Goal: Task Accomplishment & Management: Use online tool/utility

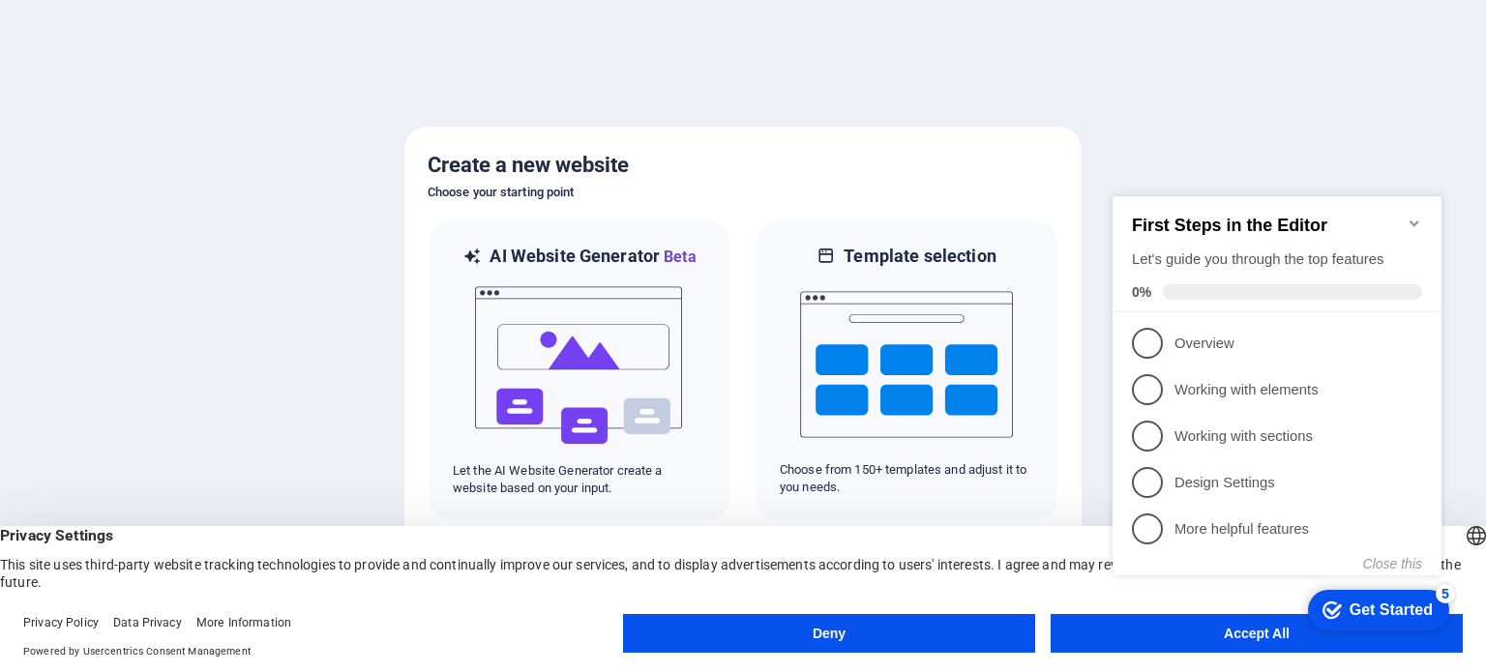
click at [1375, 604] on div "Get Started" at bounding box center [1390, 610] width 83 height 17
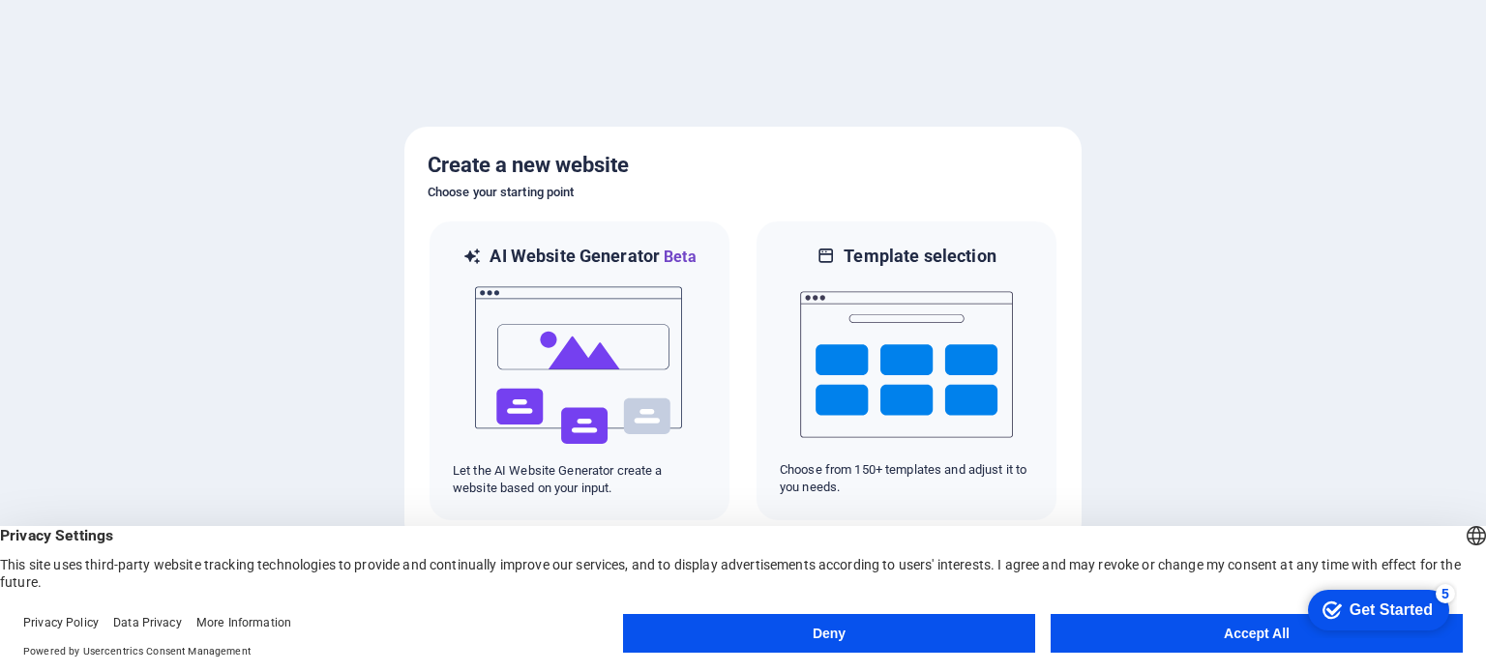
click at [1246, 630] on button "Accept All" at bounding box center [1256, 633] width 412 height 39
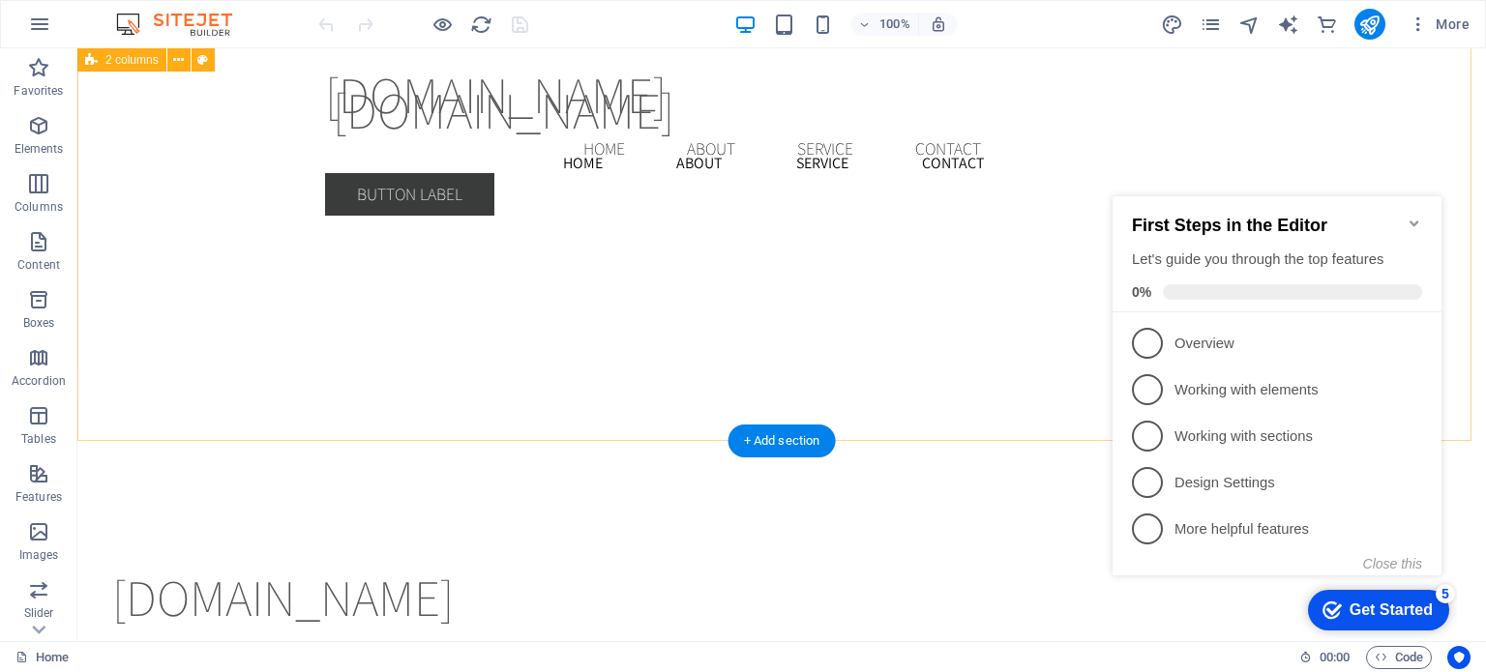
scroll to position [3115, 0]
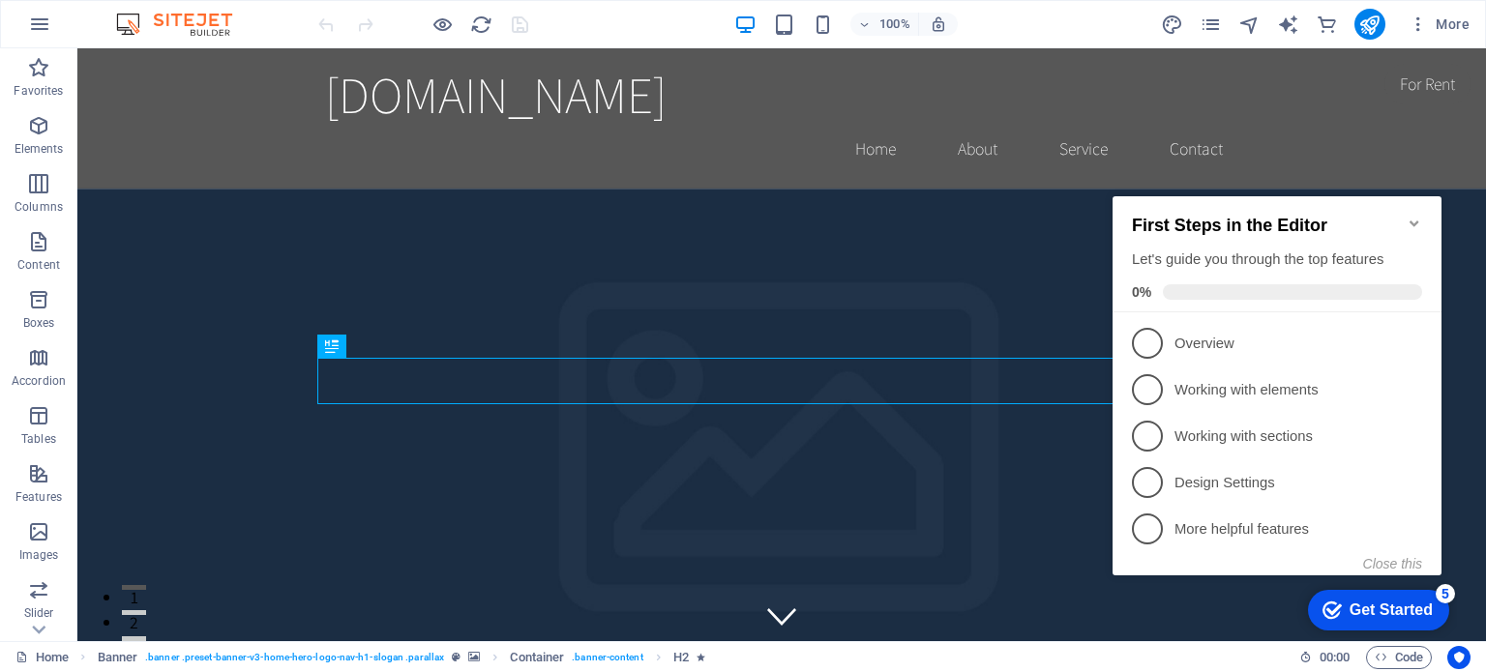
click at [1369, 608] on div "Get Started" at bounding box center [1390, 610] width 83 height 17
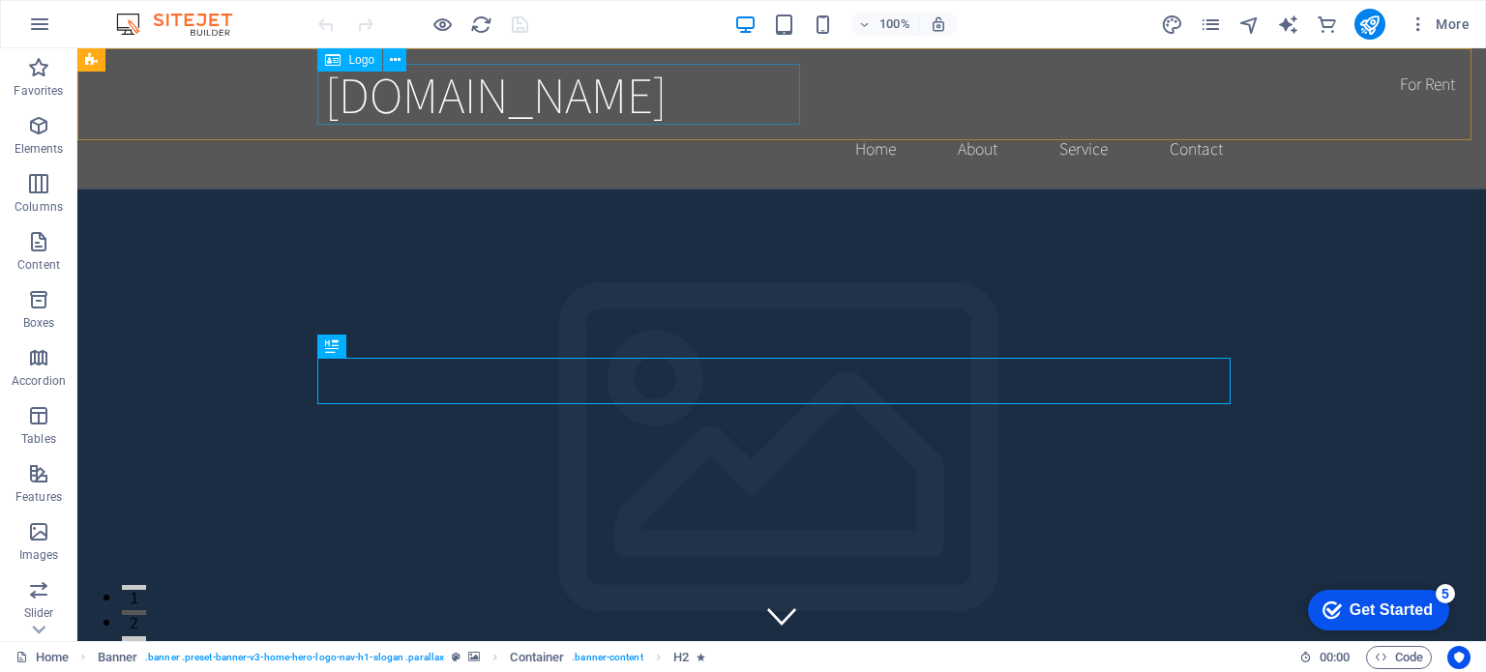
click at [363, 54] on span "Logo" at bounding box center [361, 60] width 26 height 12
click at [357, 61] on span "Logo" at bounding box center [361, 60] width 26 height 12
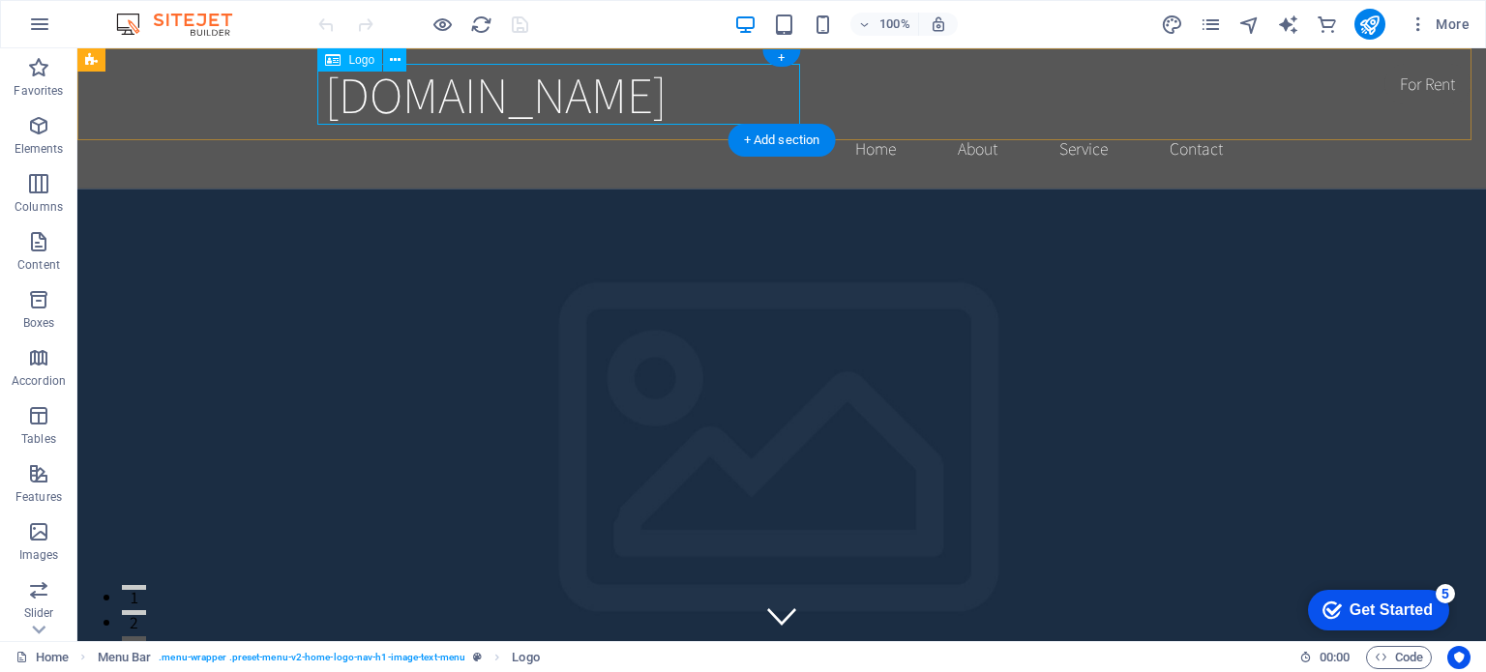
click at [460, 109] on div "[DOMAIN_NAME]" at bounding box center [781, 94] width 913 height 61
click at [399, 60] on icon at bounding box center [395, 60] width 11 height 20
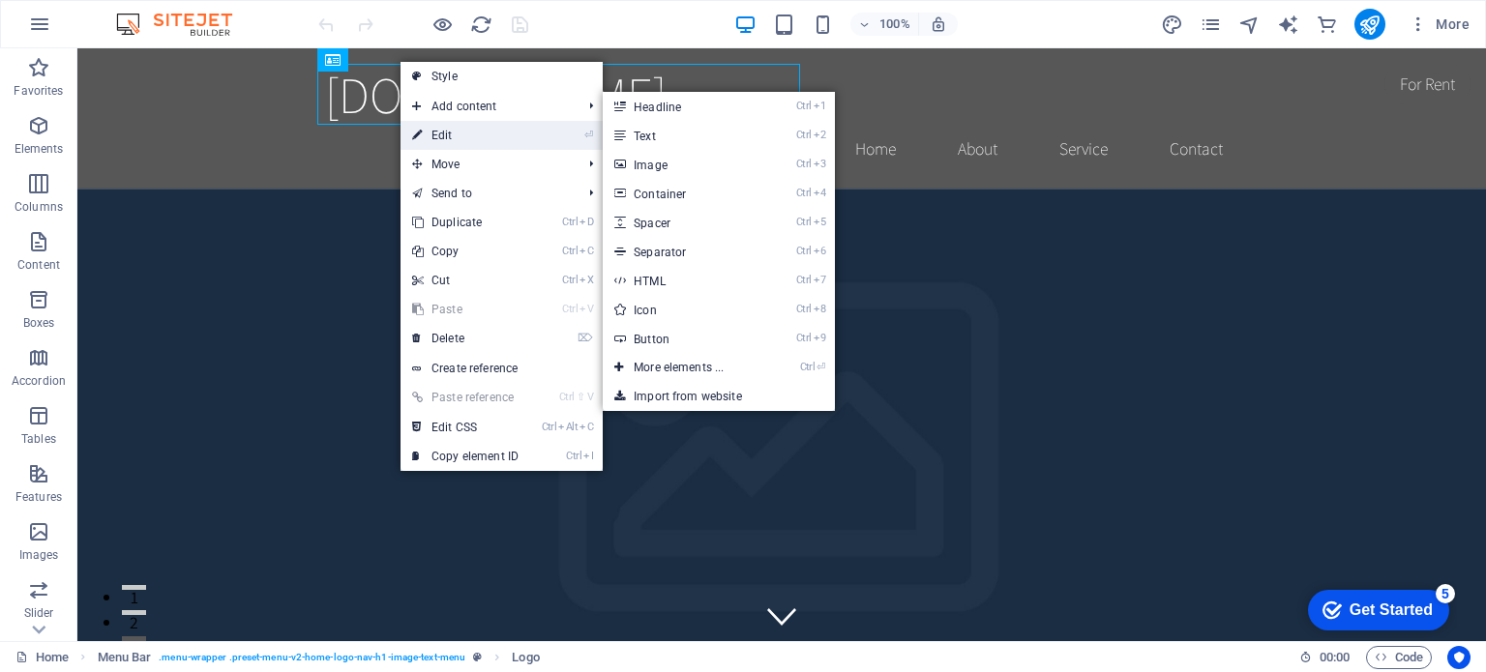
drag, startPoint x: 340, startPoint y: 113, endPoint x: 449, endPoint y: 131, distance: 109.7
click at [449, 131] on link "⏎ Edit" at bounding box center [465, 135] width 130 height 29
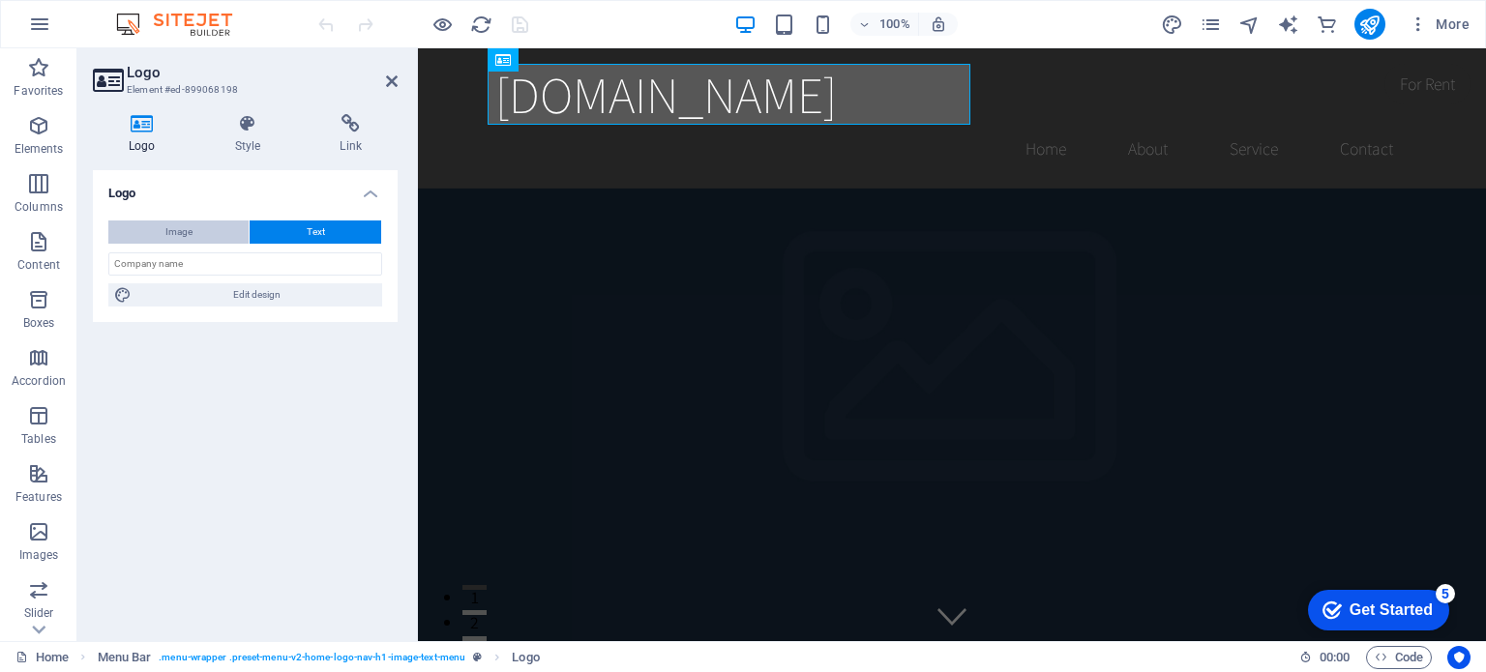
click at [190, 231] on span "Image" at bounding box center [178, 232] width 27 height 23
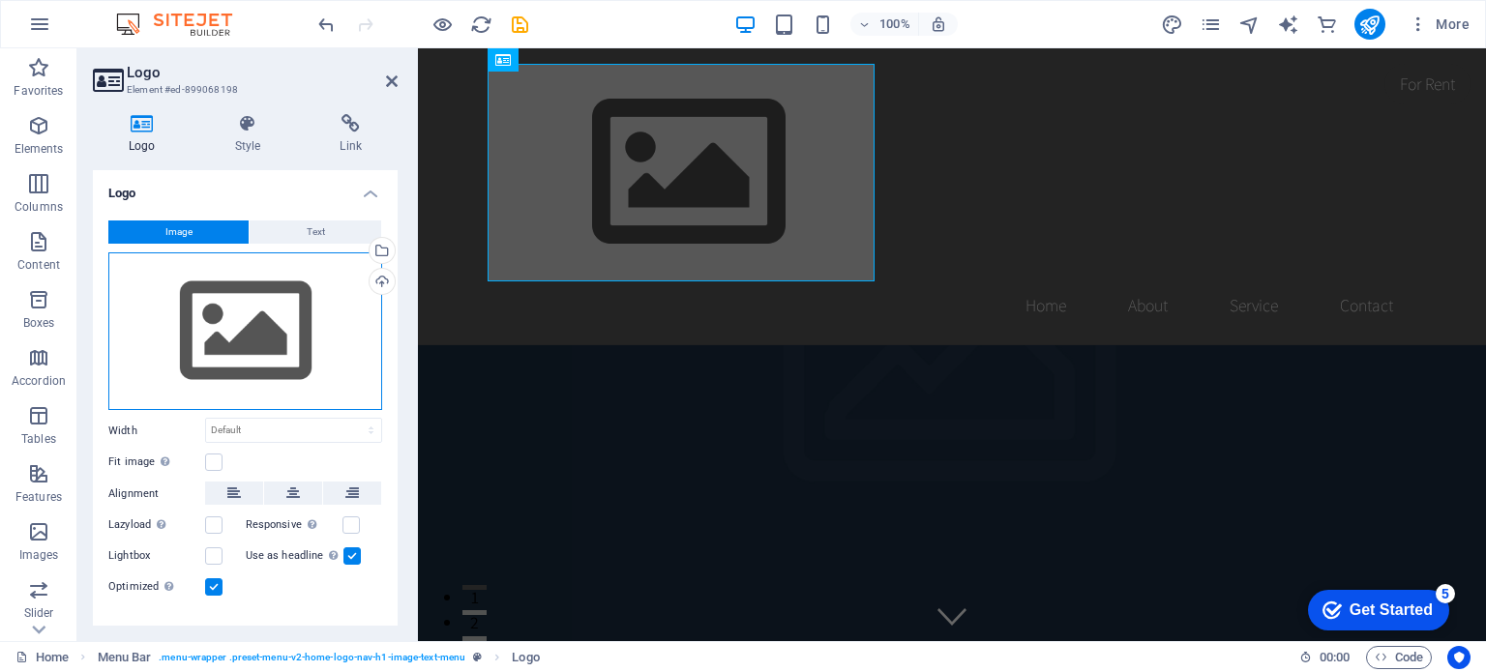
click at [269, 330] on div "Drag files here, click to choose files or select files from Files or our free s…" at bounding box center [245, 331] width 274 height 159
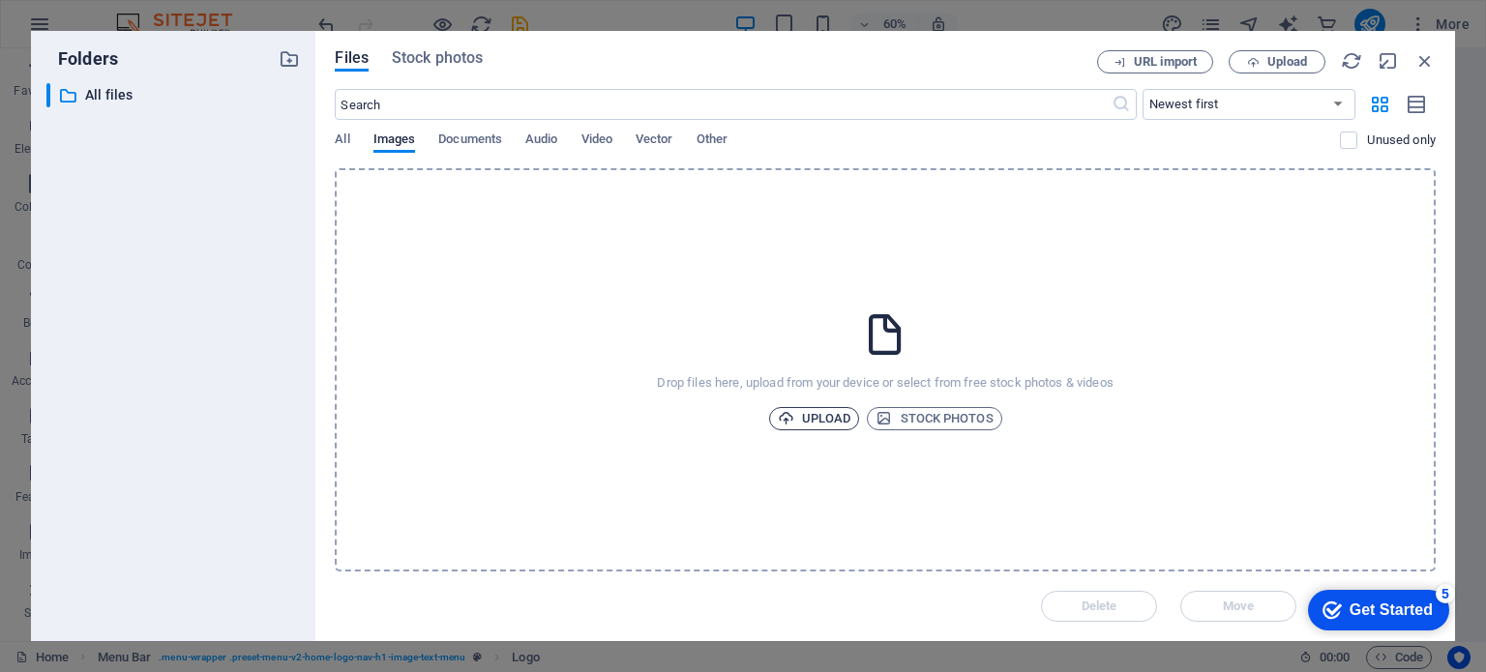
click at [828, 411] on span "Upload" at bounding box center [815, 418] width 74 height 23
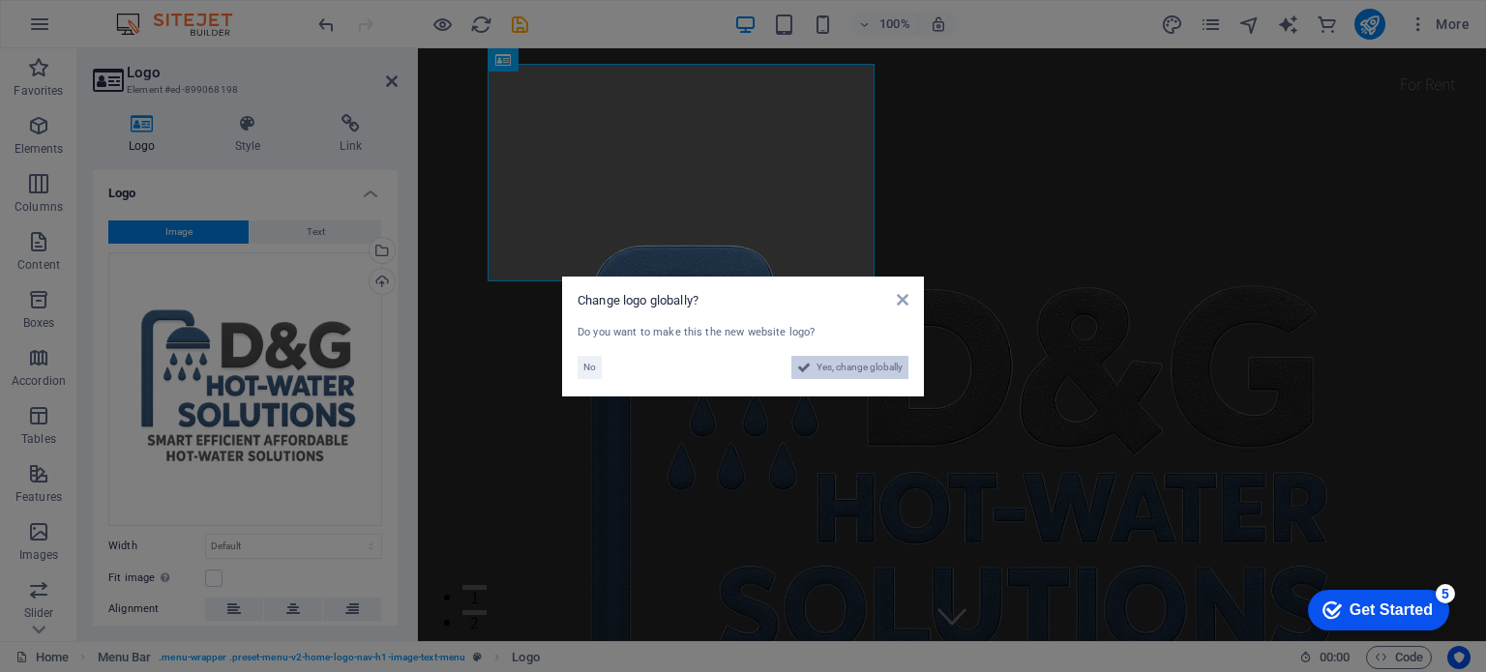
click at [842, 363] on span "Yes, change globally" at bounding box center [859, 367] width 86 height 23
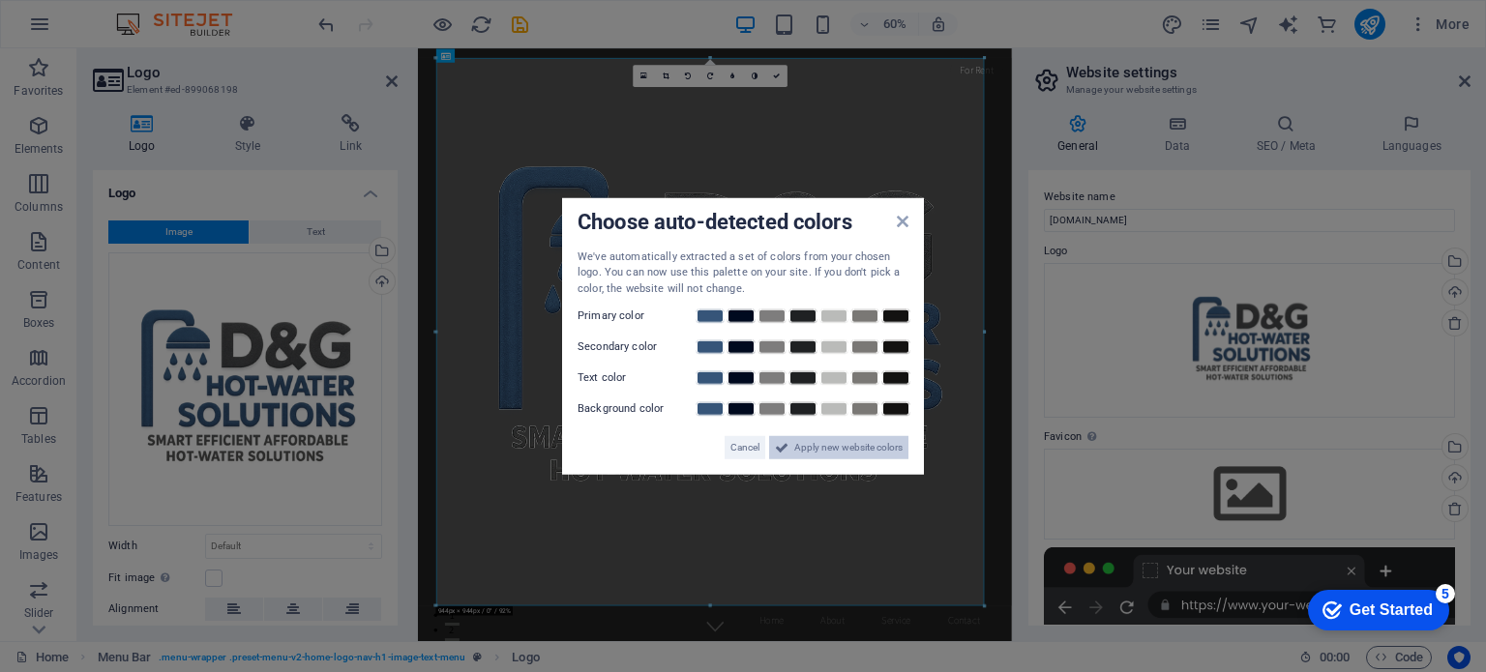
click at [855, 444] on span "Apply new website colors" at bounding box center [848, 447] width 108 height 23
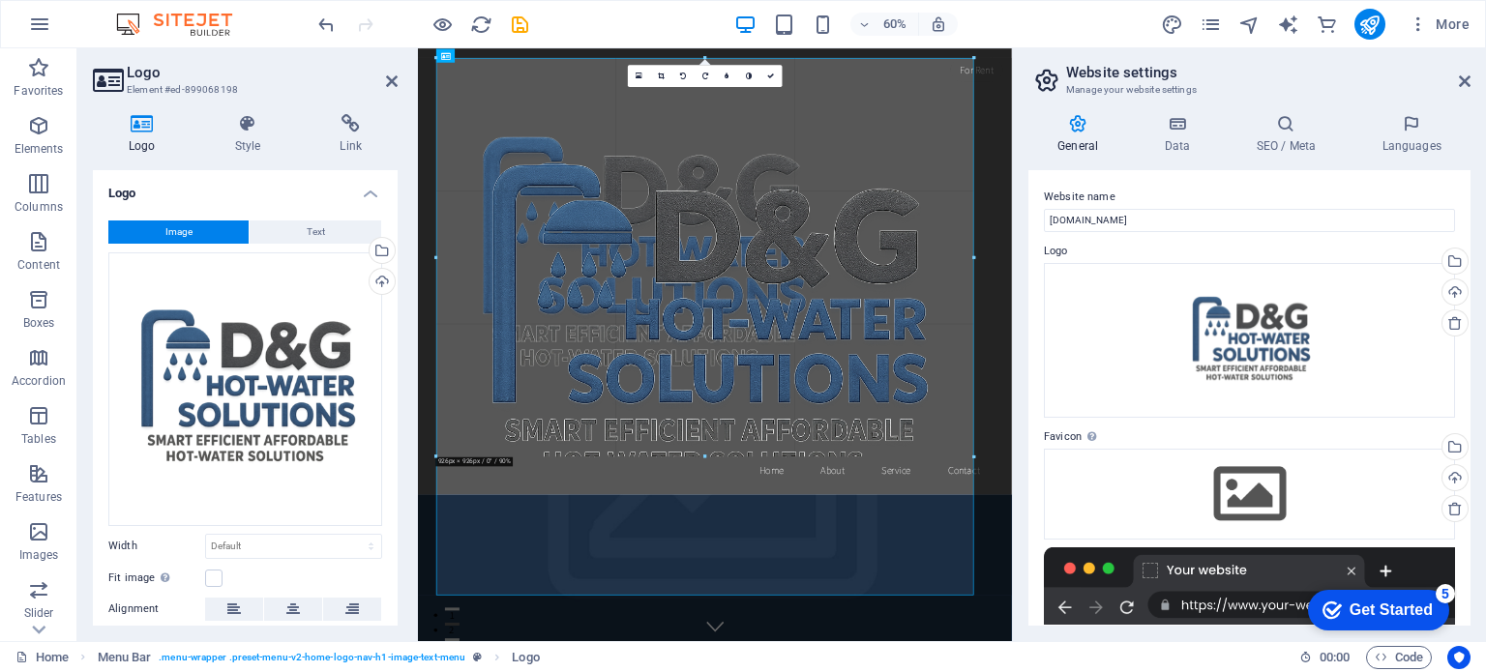
drag, startPoint x: 982, startPoint y: 603, endPoint x: 733, endPoint y: 315, distance: 379.9
type input "870"
select select "px"
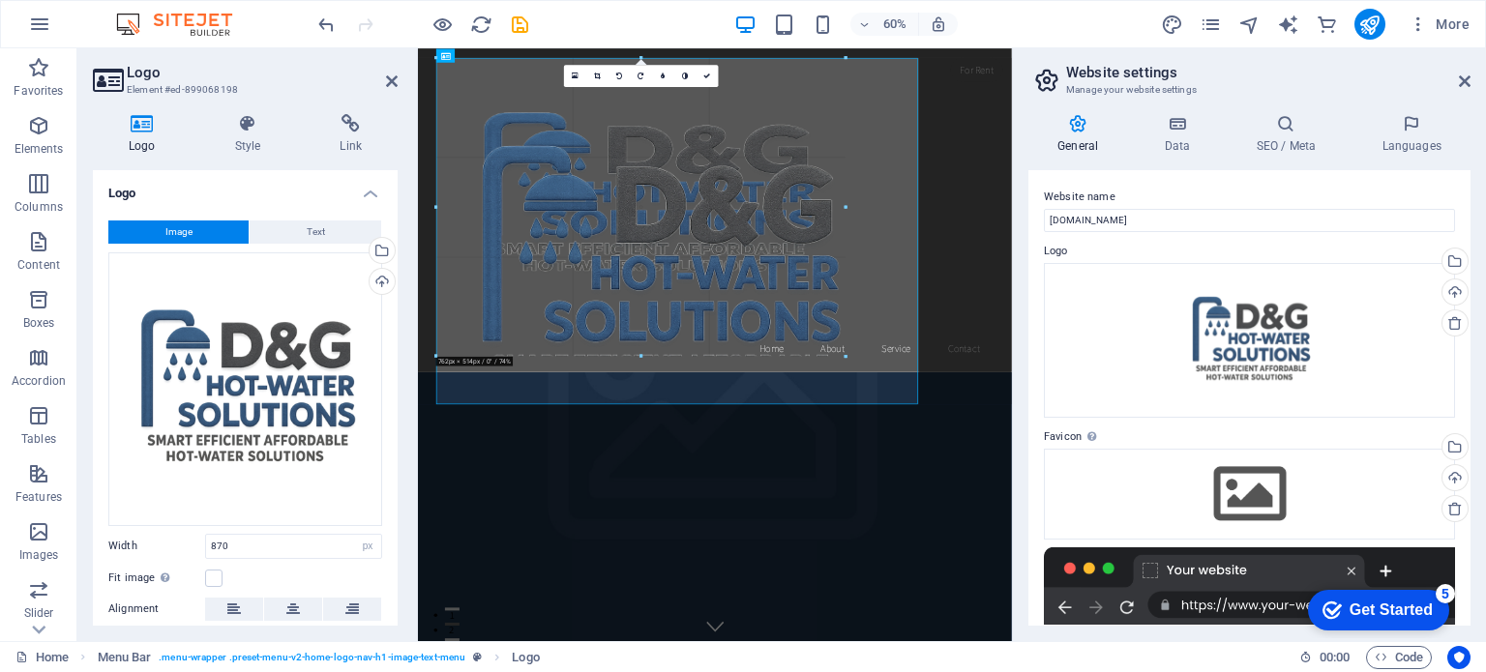
drag, startPoint x: 944, startPoint y: 561, endPoint x: 454, endPoint y: 179, distance: 621.7
type input "749"
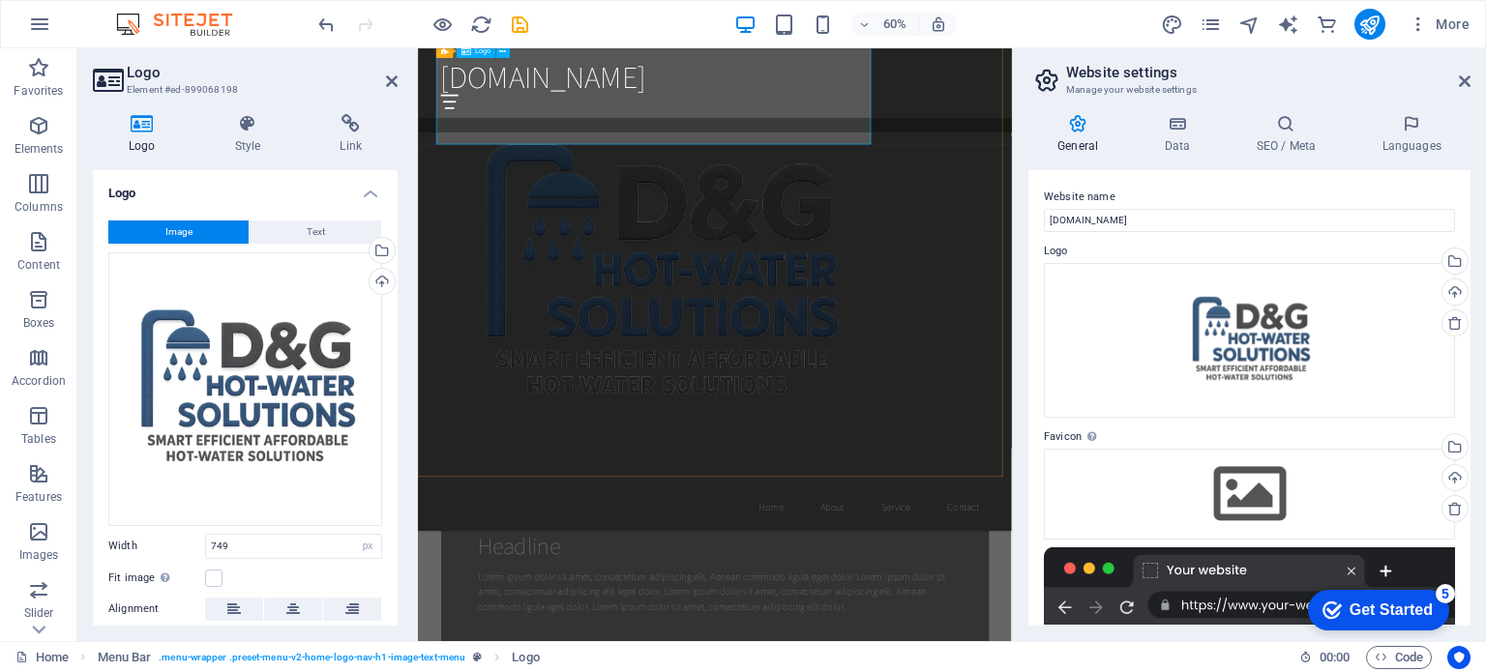
scroll to position [1548, 0]
